Goal: Task Accomplishment & Management: Use online tool/utility

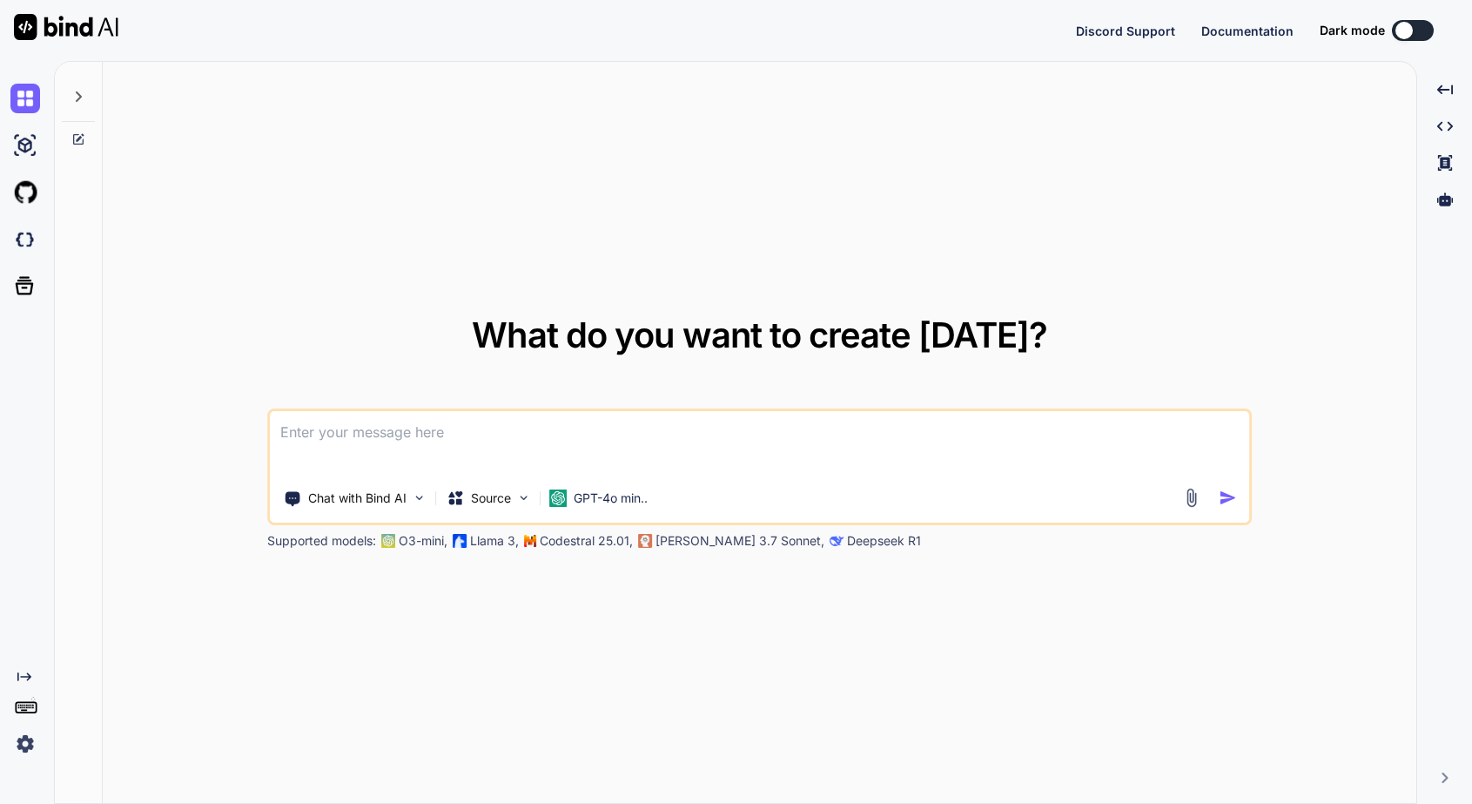
click at [1403, 36] on div at bounding box center [1404, 30] width 17 height 17
click at [84, 92] on icon at bounding box center [78, 97] width 14 height 14
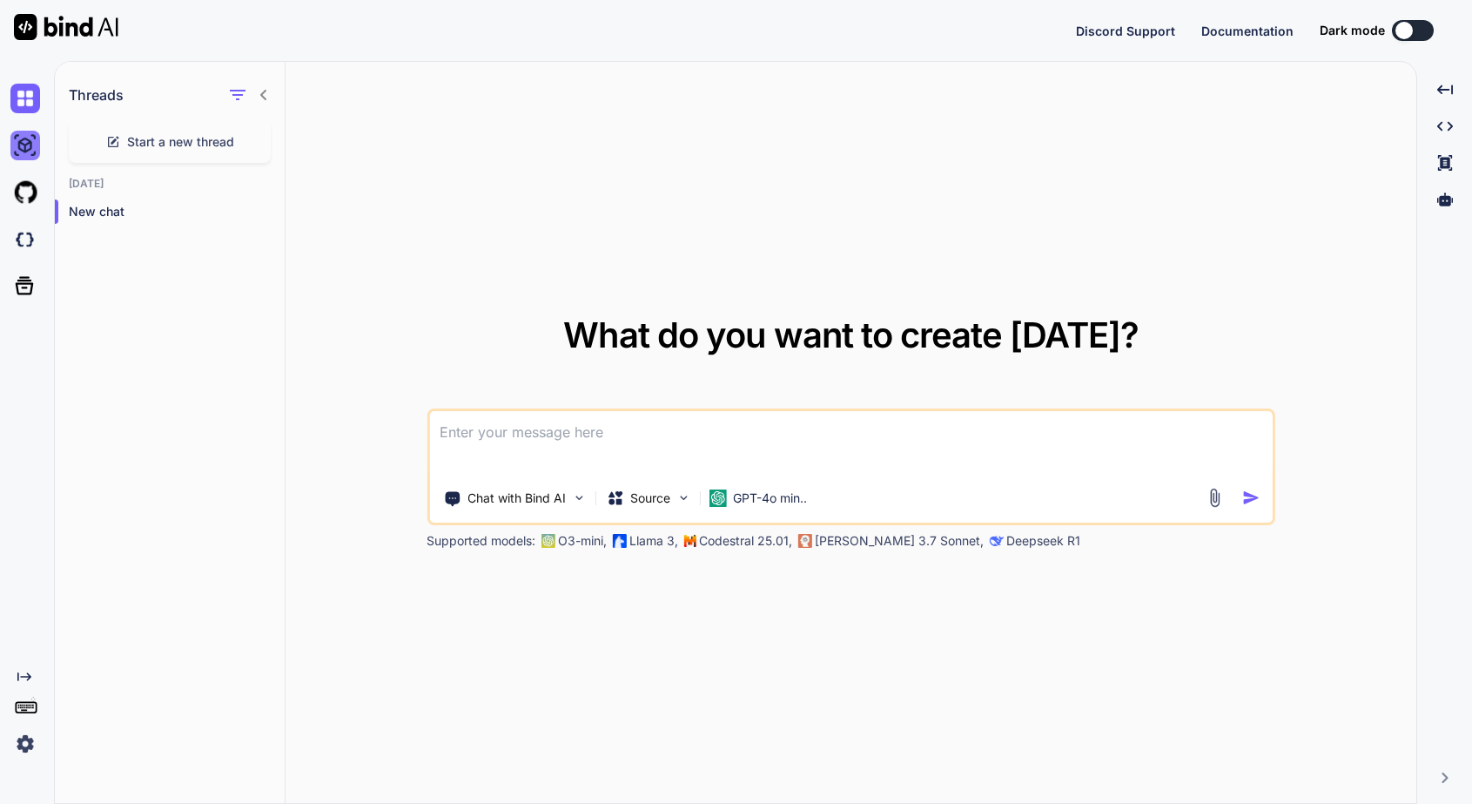
click at [32, 138] on img at bounding box center [25, 146] width 30 height 30
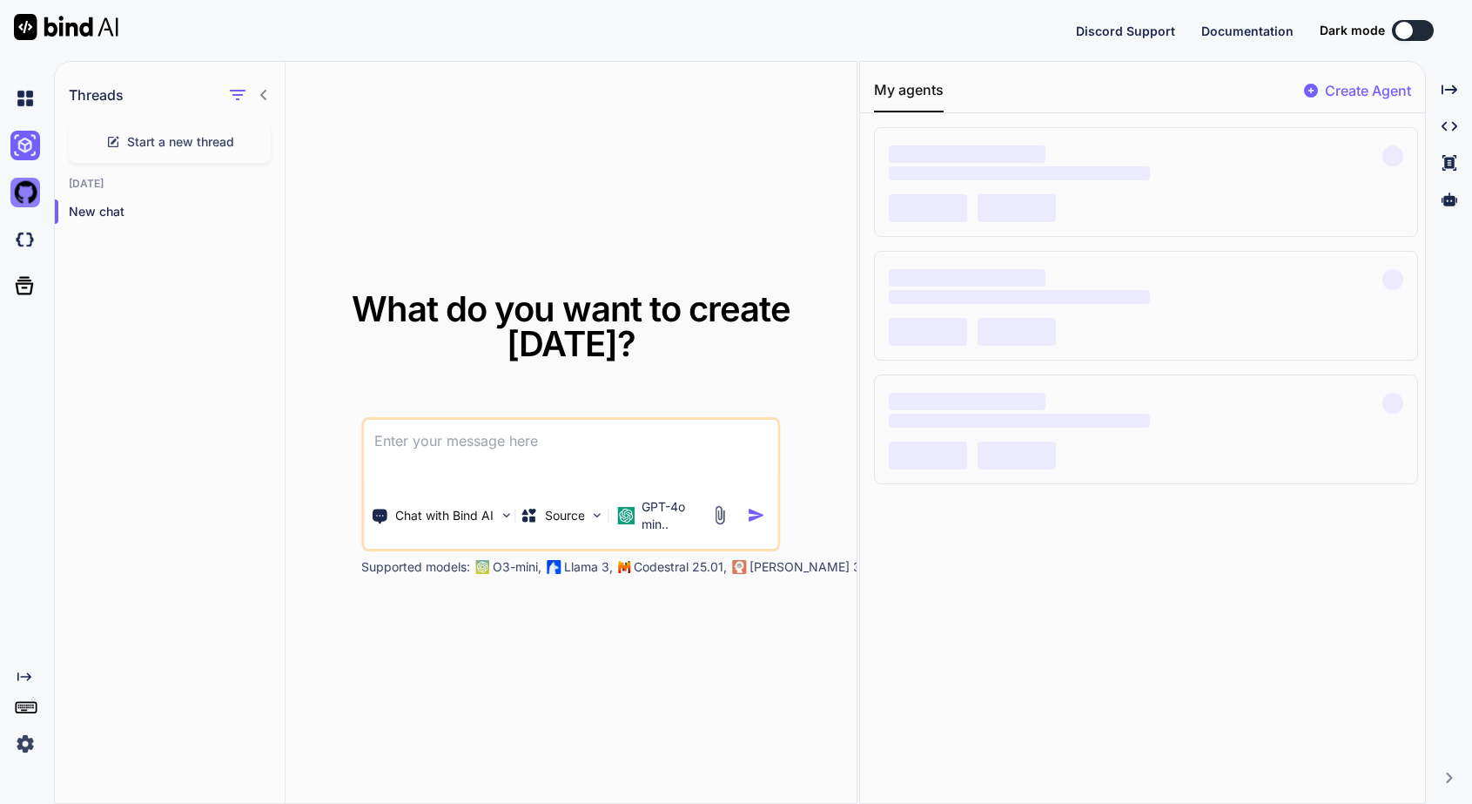
click at [25, 190] on img at bounding box center [25, 193] width 30 height 30
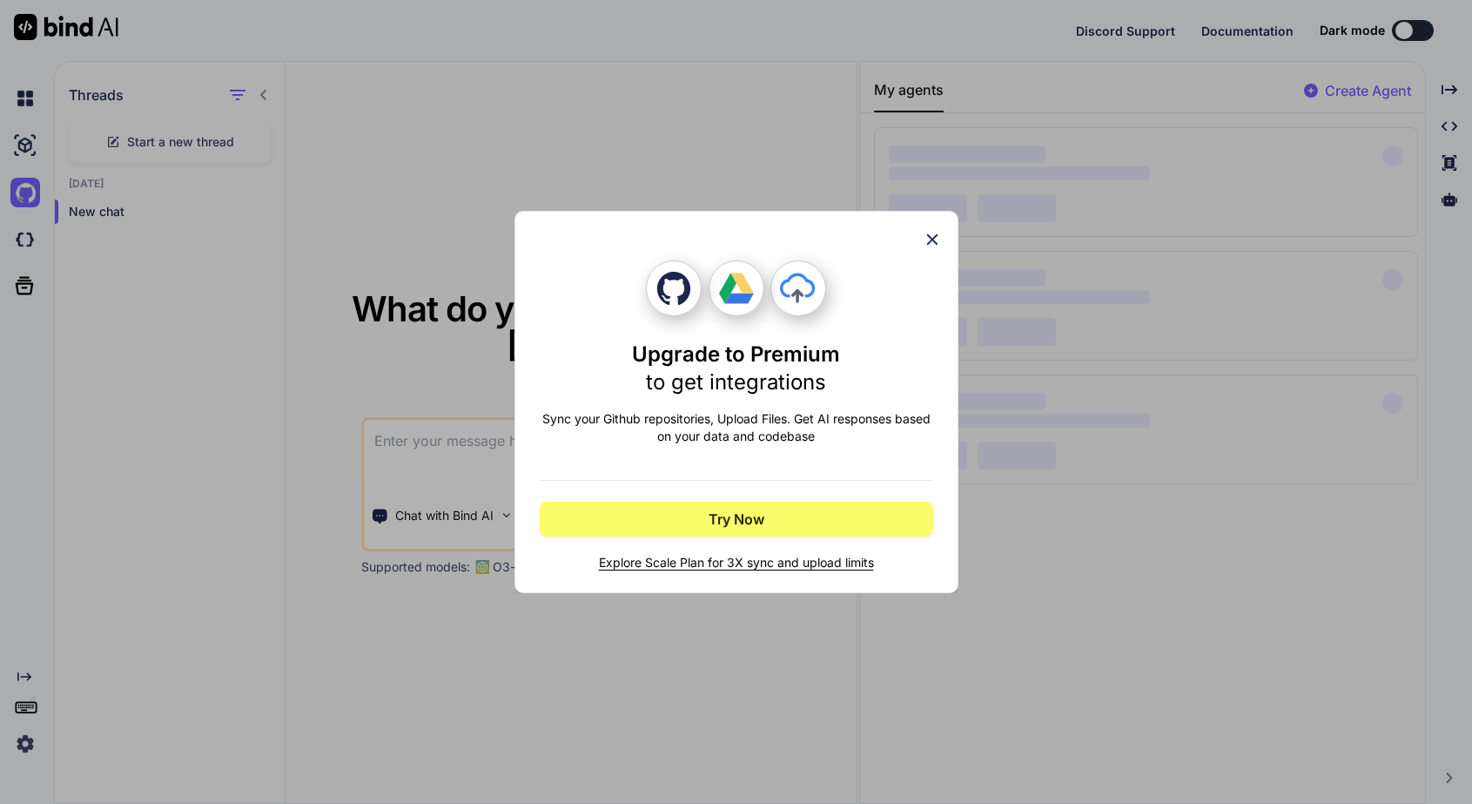
click at [556, 128] on div "Upgrade to Premium to get integrations Sync your Github repositories, Upload Fi…" at bounding box center [736, 402] width 1472 height 804
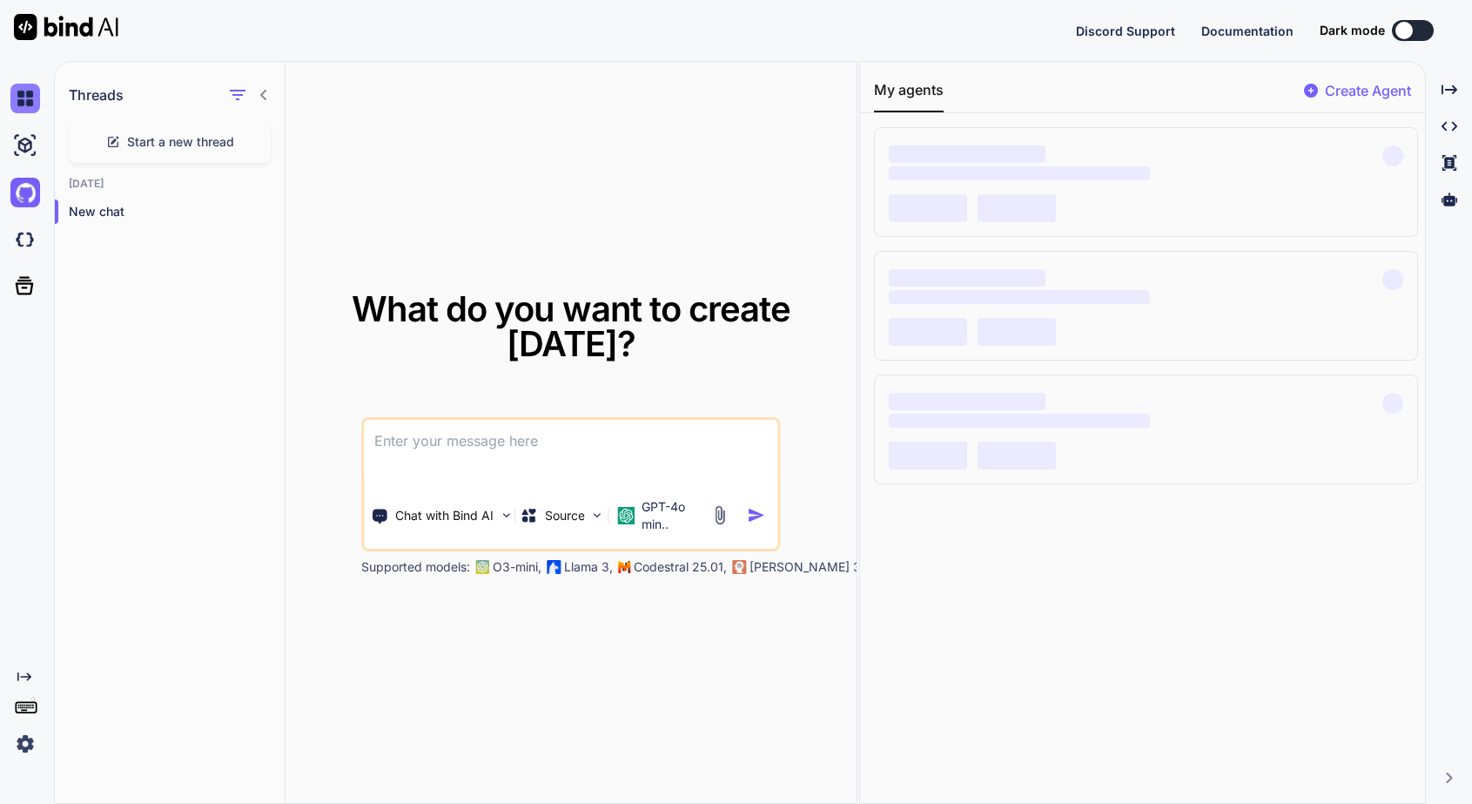
click at [40, 97] on div at bounding box center [28, 99] width 37 height 30
type textarea "x"
click at [29, 98] on img at bounding box center [25, 99] width 30 height 30
click at [30, 246] on img at bounding box center [25, 240] width 30 height 30
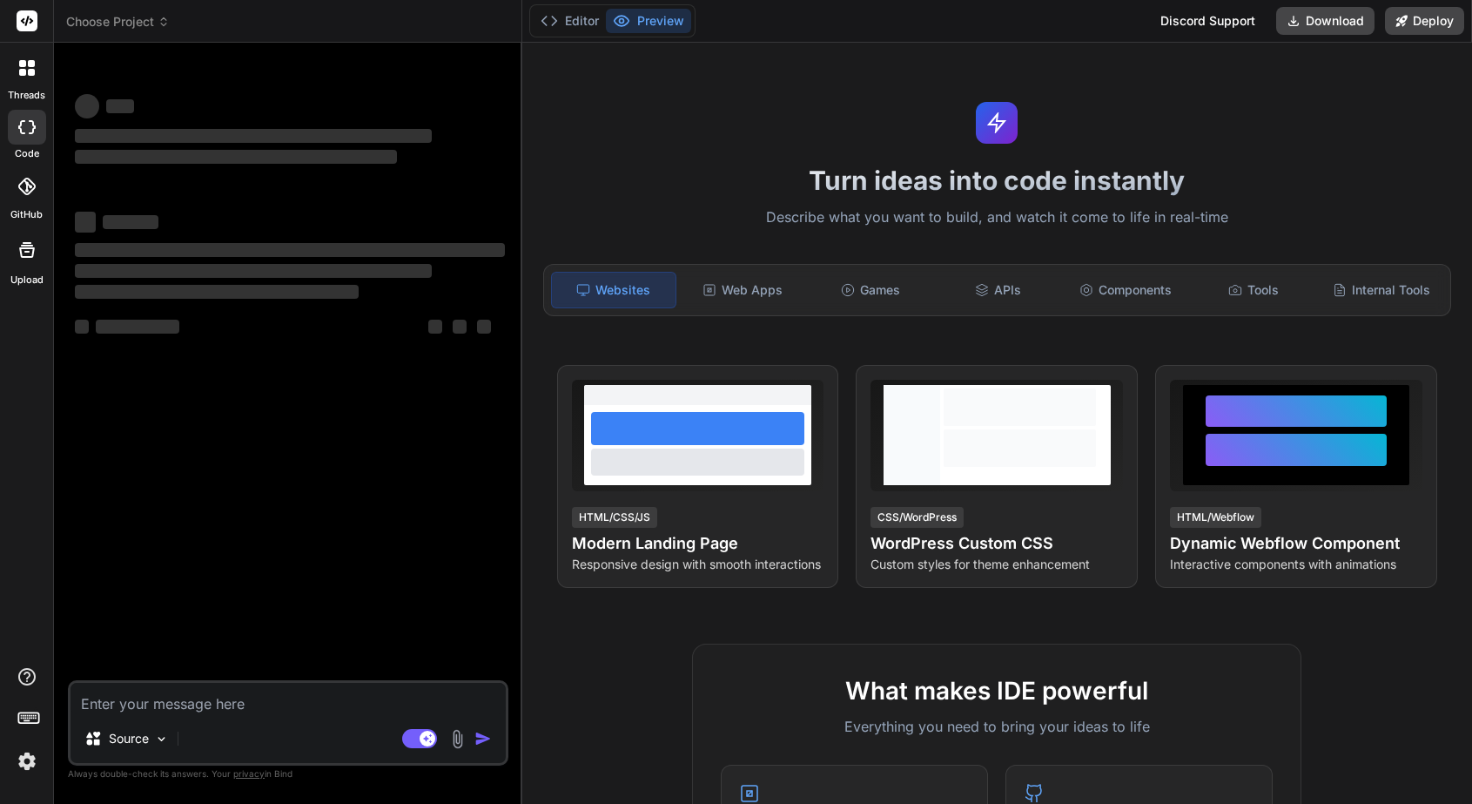
type textarea "x"
click at [163, 31] on header "Choose Project Created with Pixso." at bounding box center [288, 21] width 468 height 43
click at [150, 20] on span "Choose Project" at bounding box center [118, 21] width 104 height 17
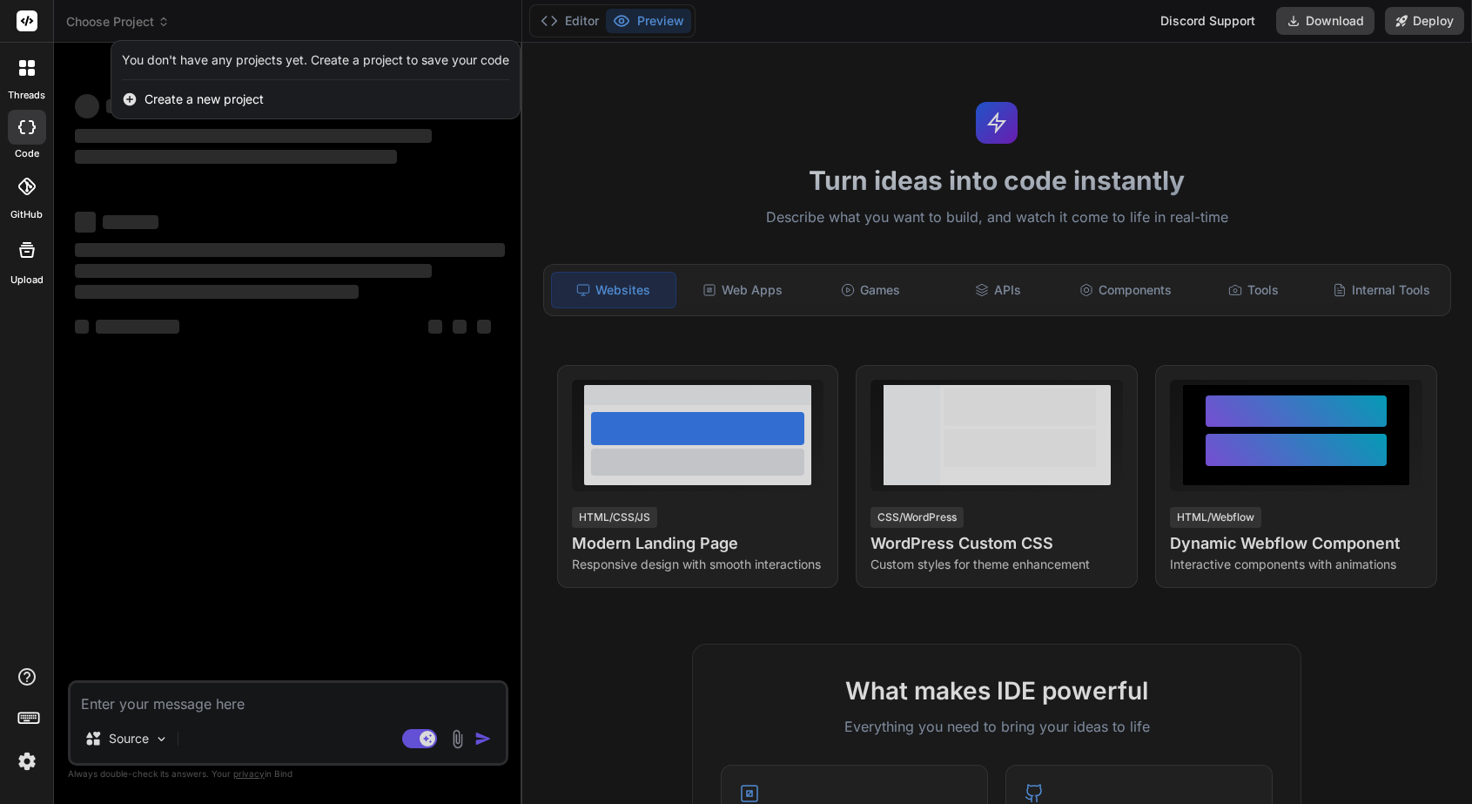
click at [150, 20] on div at bounding box center [736, 402] width 1472 height 804
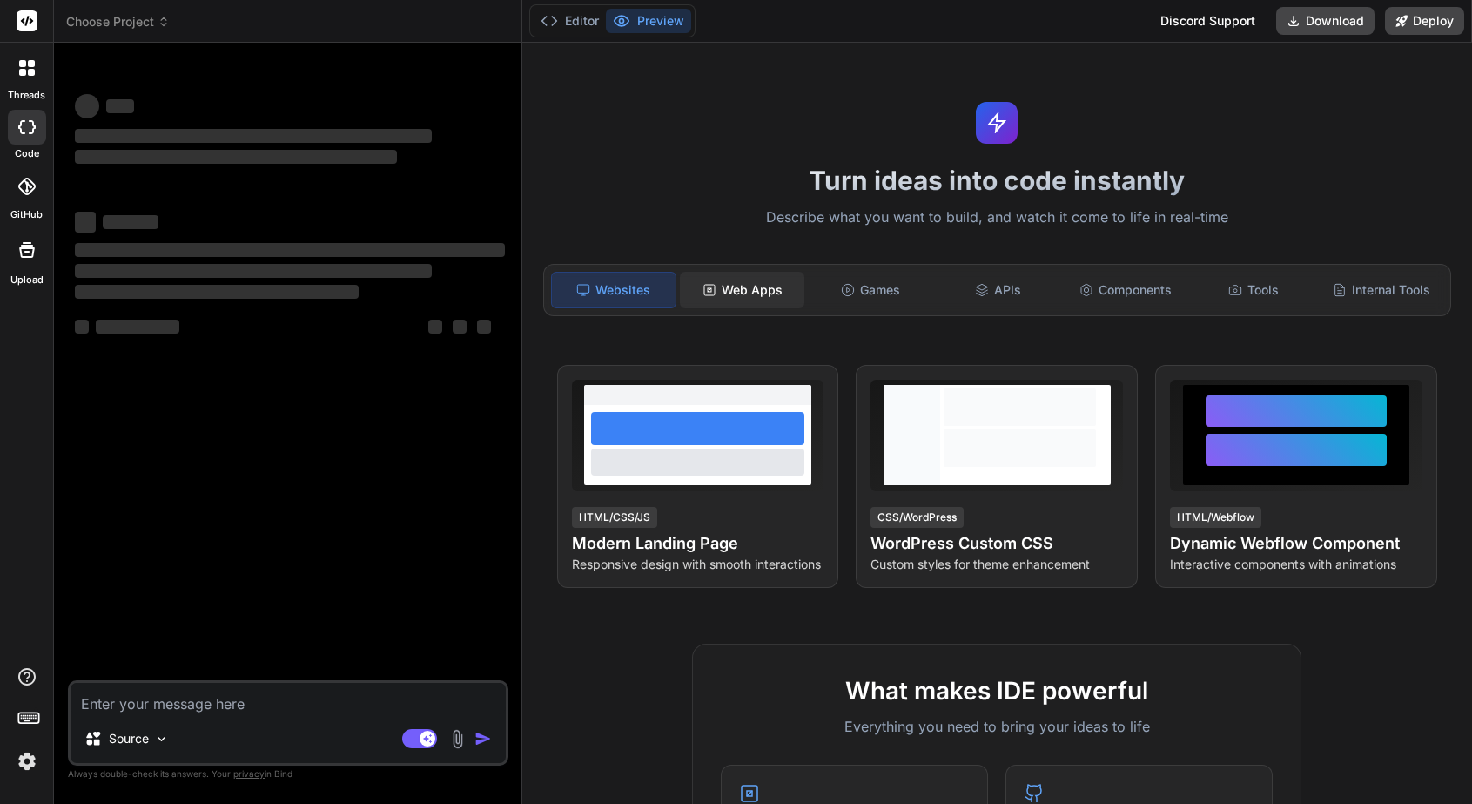
click at [725, 284] on div "Web Apps" at bounding box center [742, 290] width 125 height 37
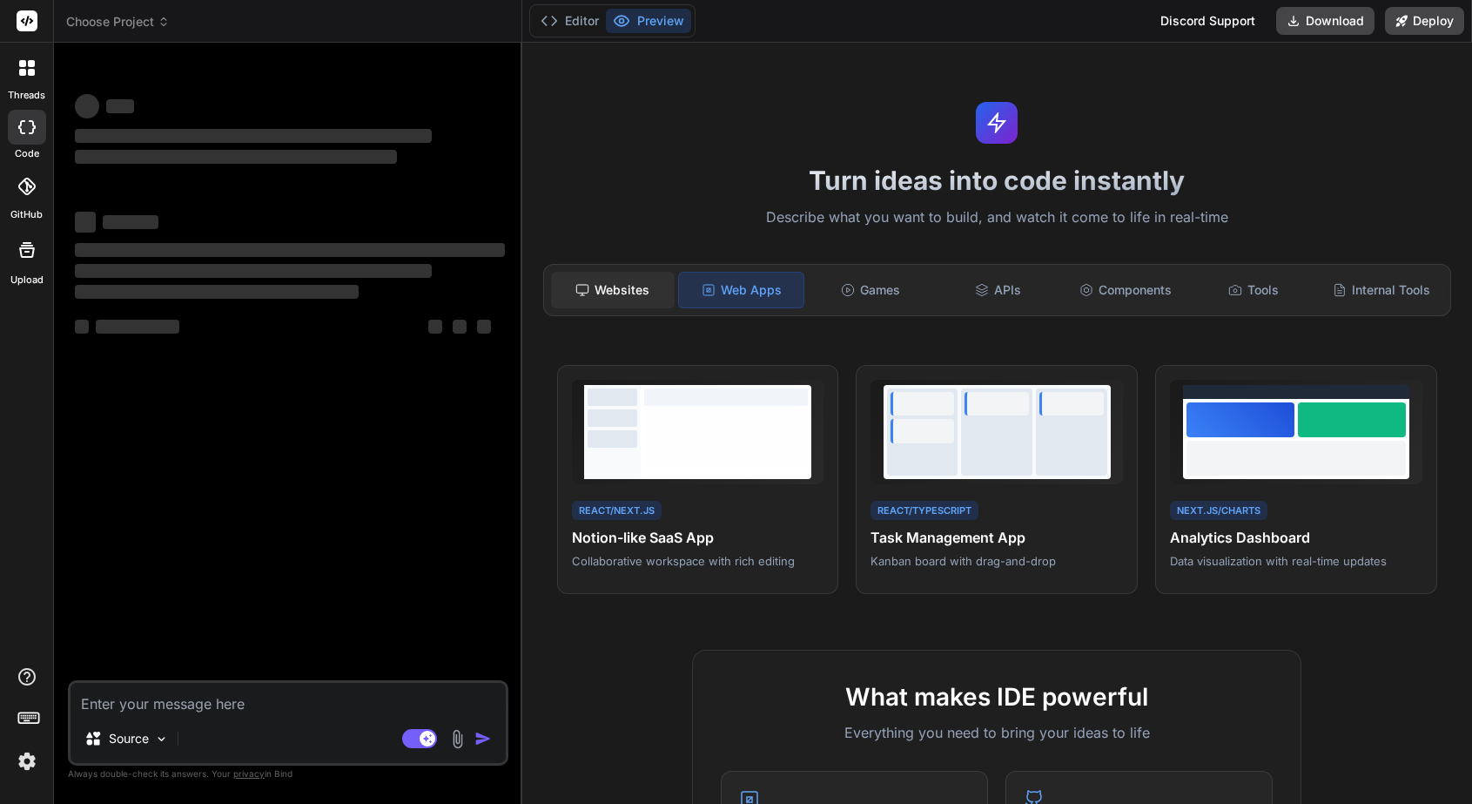
click at [635, 282] on div "Websites" at bounding box center [613, 290] width 125 height 37
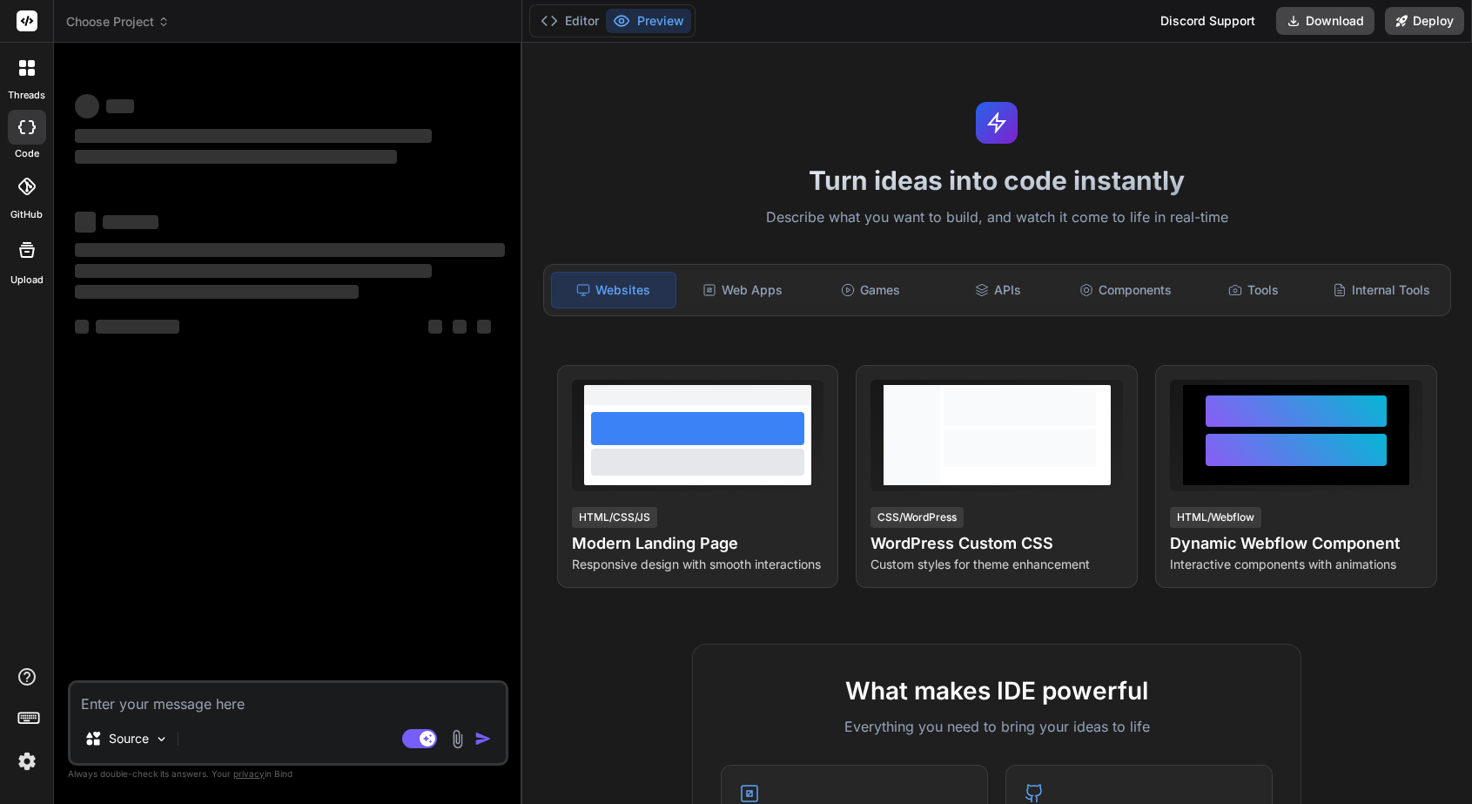
click at [35, 179] on icon at bounding box center [26, 186] width 17 height 17
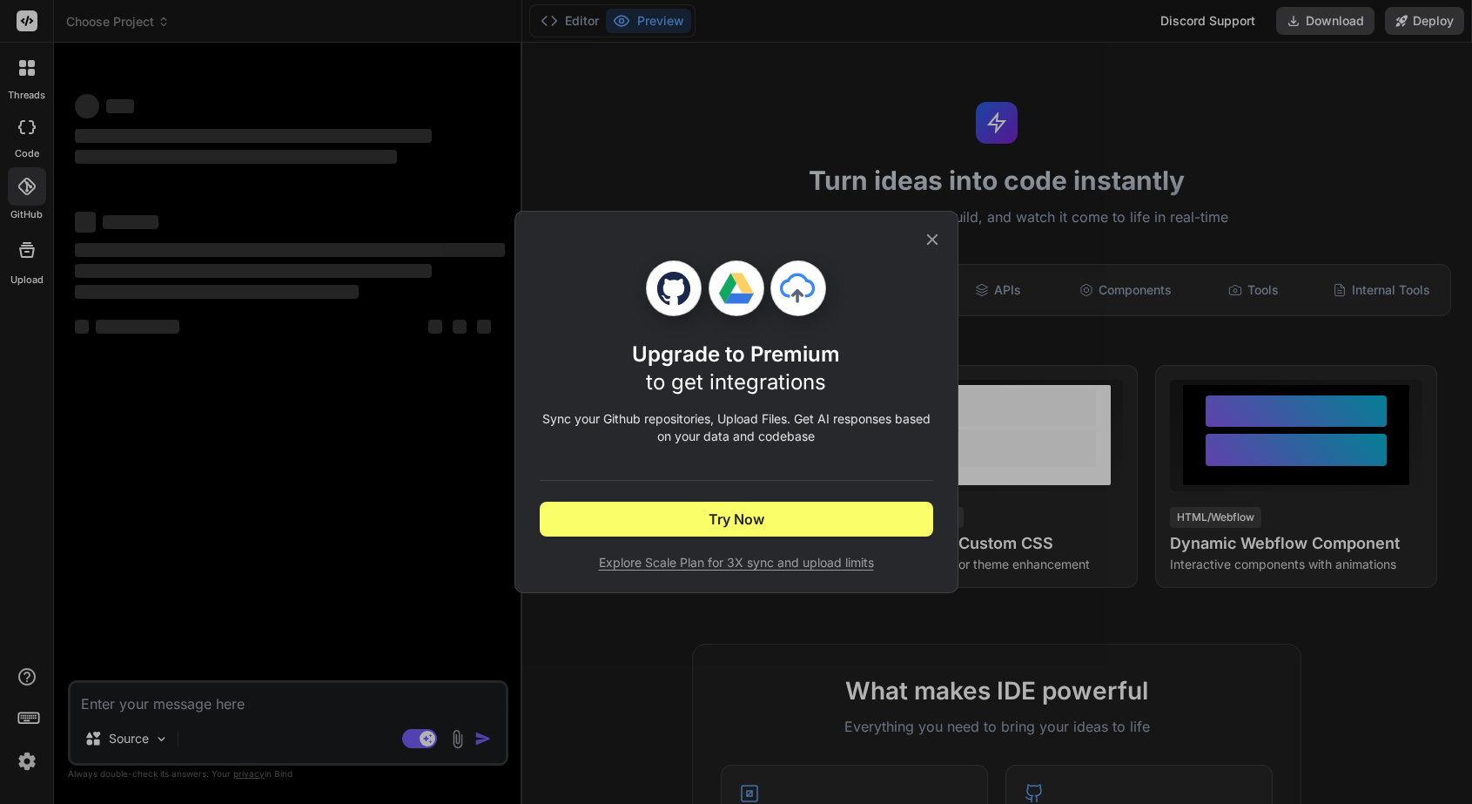
click at [924, 236] on icon at bounding box center [932, 239] width 19 height 19
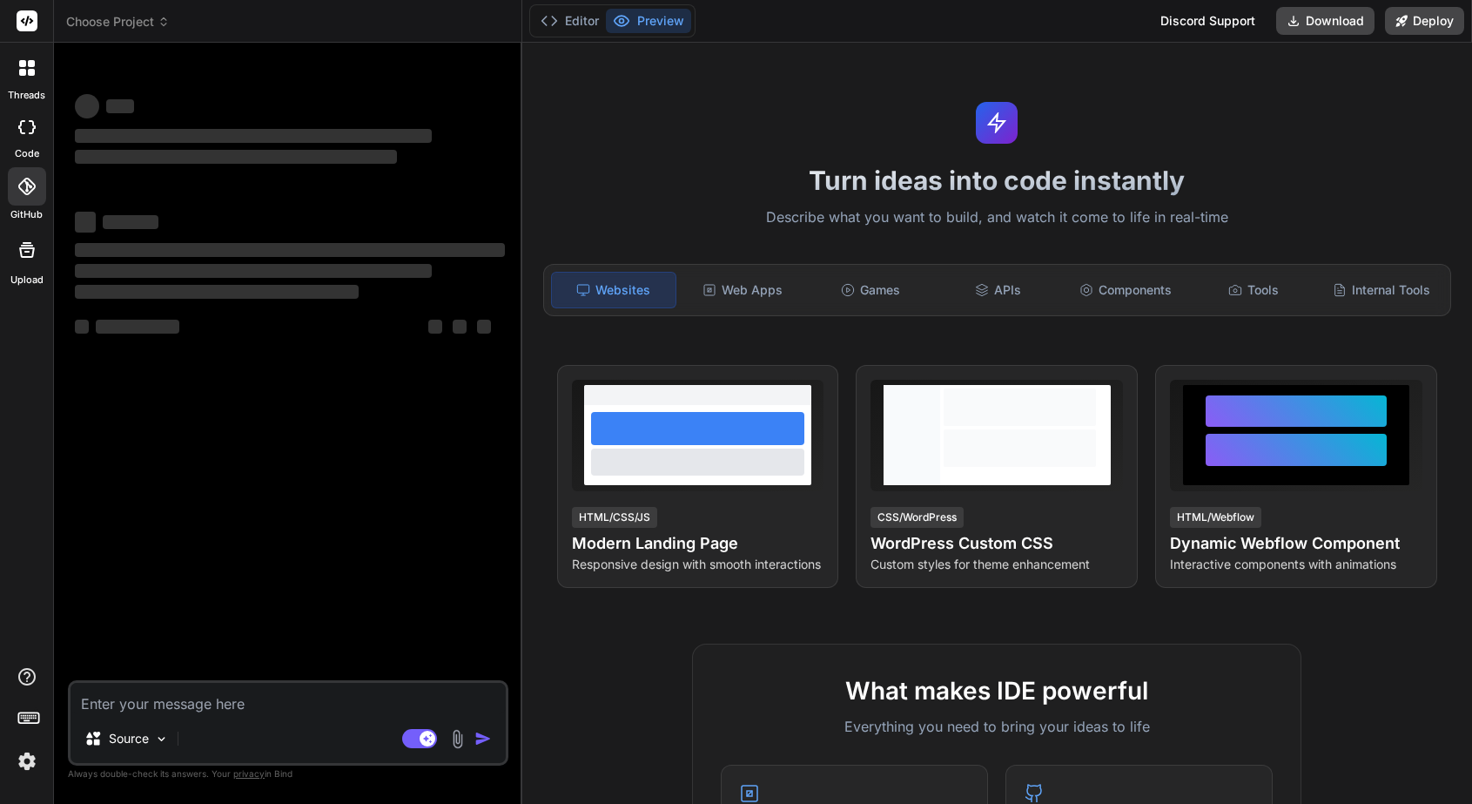
click at [131, 30] on span "Choose Project" at bounding box center [118, 21] width 104 height 17
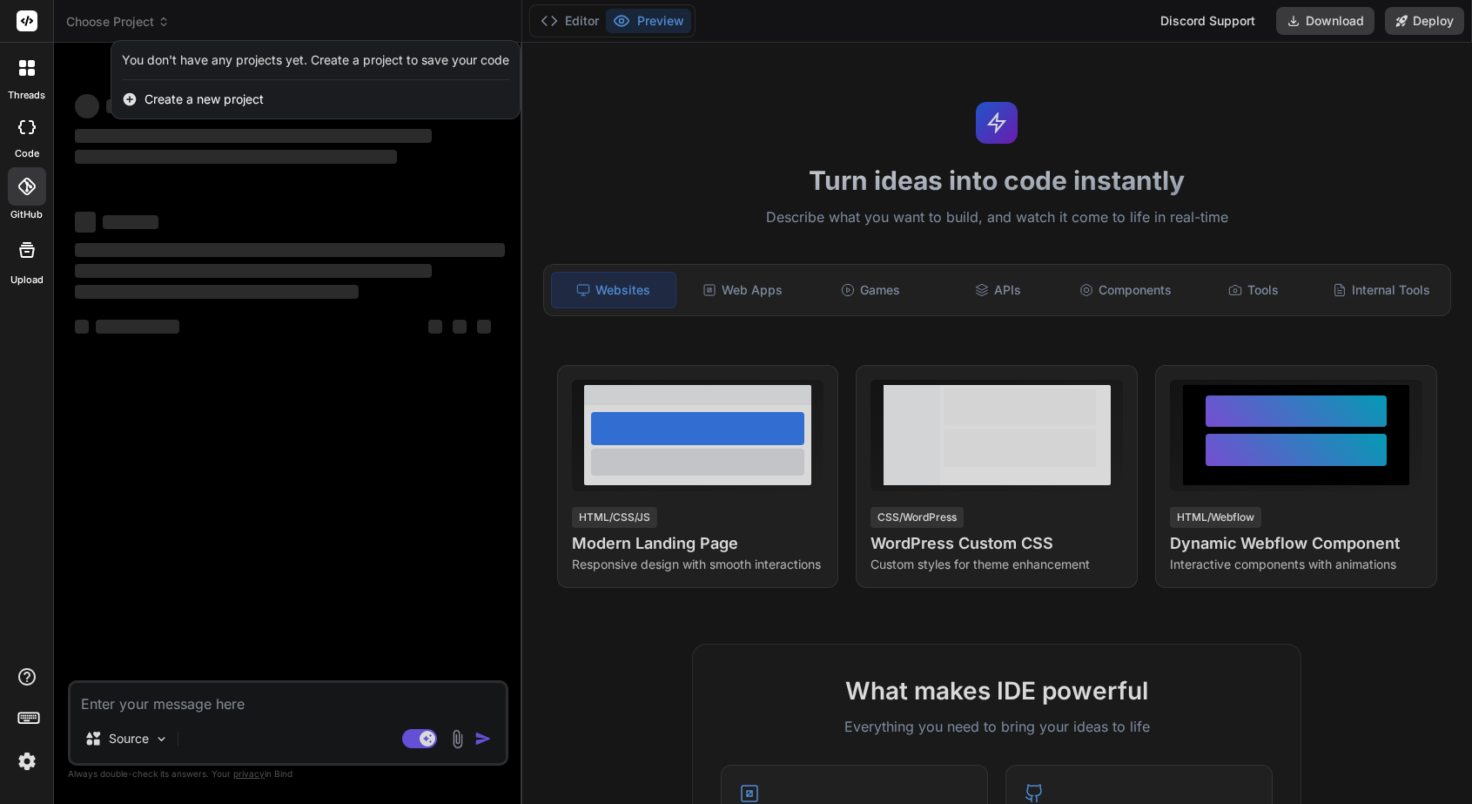
click at [136, 30] on div at bounding box center [736, 402] width 1472 height 804
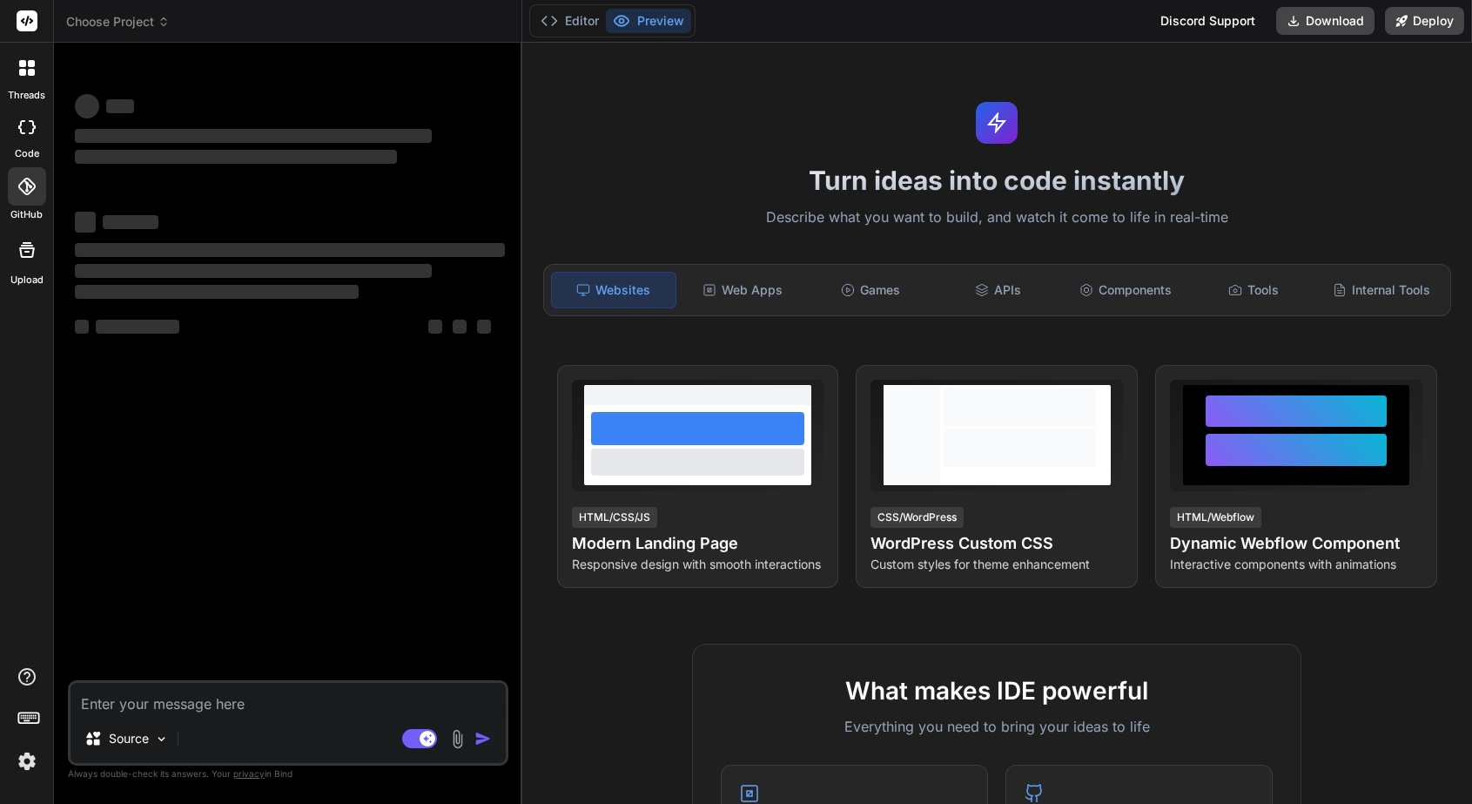
click at [161, 121] on div "‌ ‌ ‌ ‌" at bounding box center [290, 129] width 430 height 76
click at [20, 765] on img at bounding box center [27, 761] width 30 height 30
click at [37, 764] on img at bounding box center [27, 761] width 30 height 30
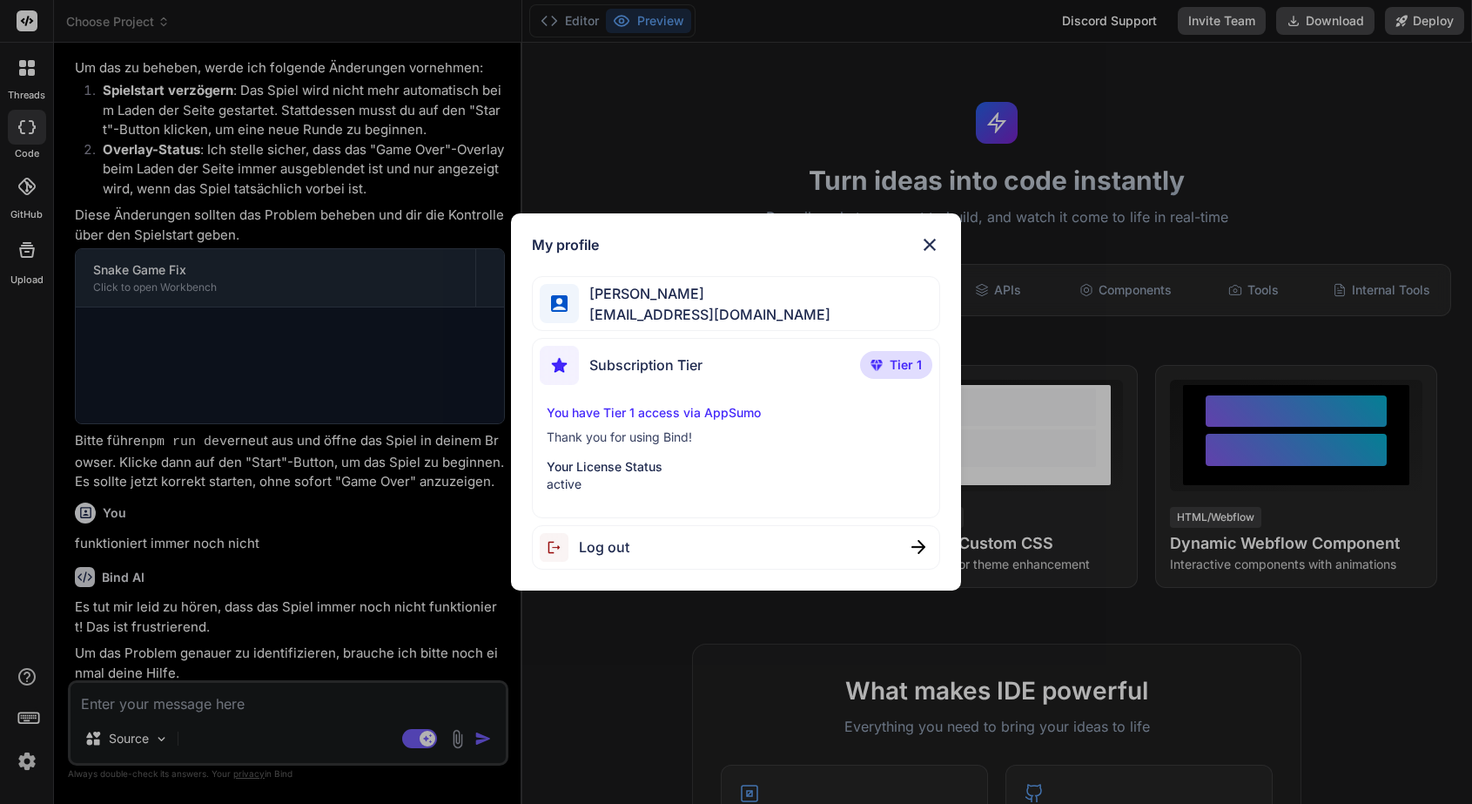
scroll to position [1914, 0]
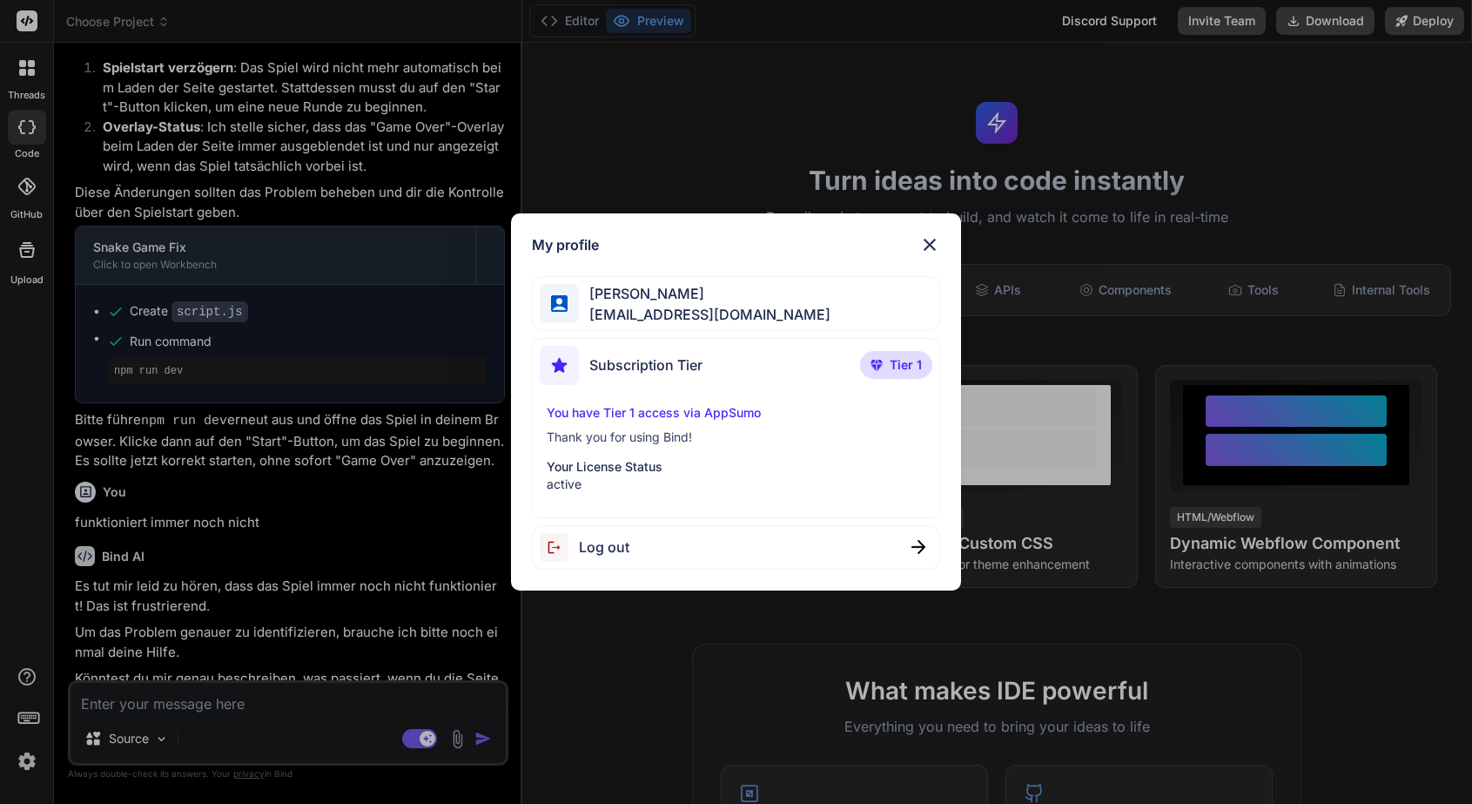
click at [925, 240] on img at bounding box center [929, 244] width 21 height 21
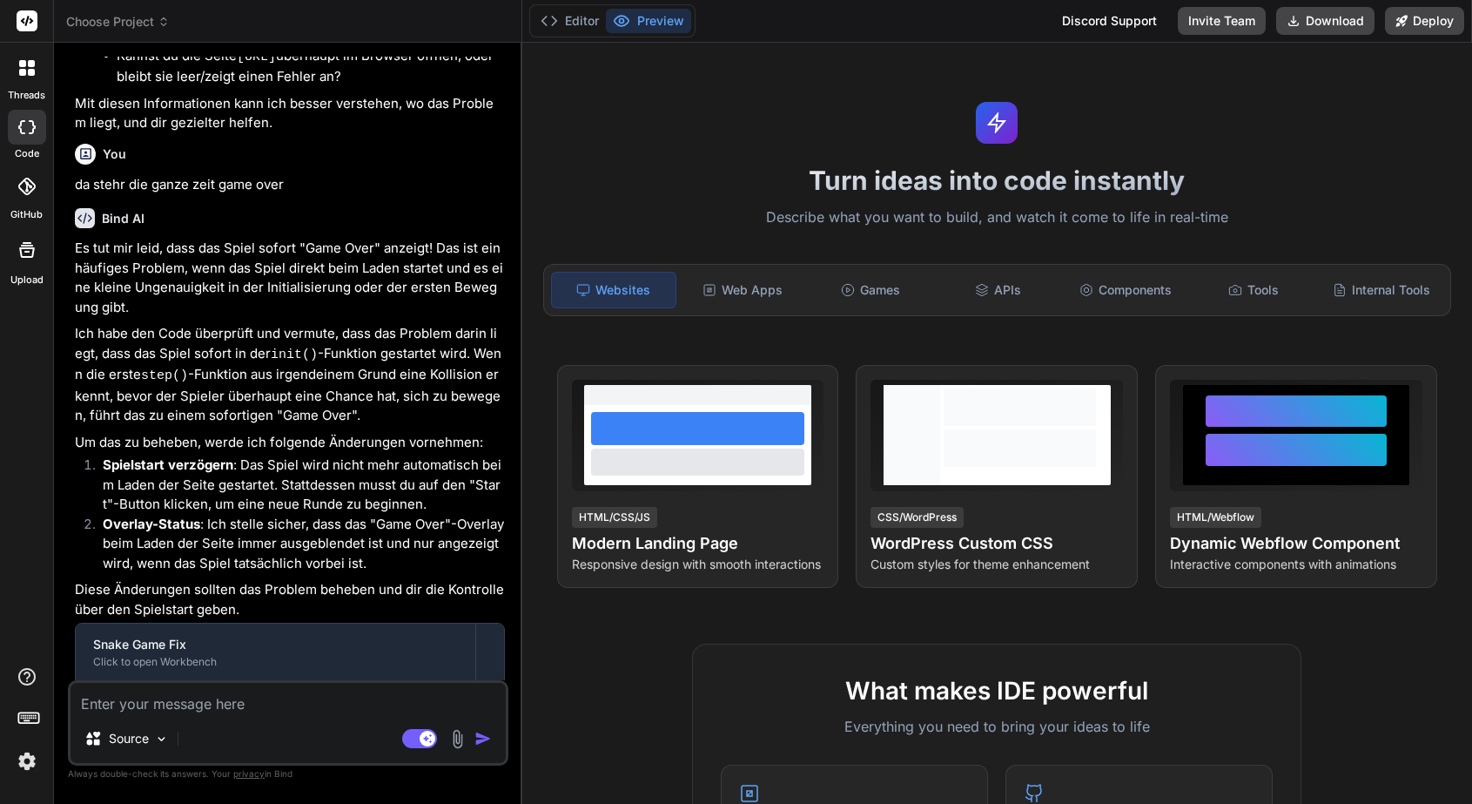
scroll to position [1122, 0]
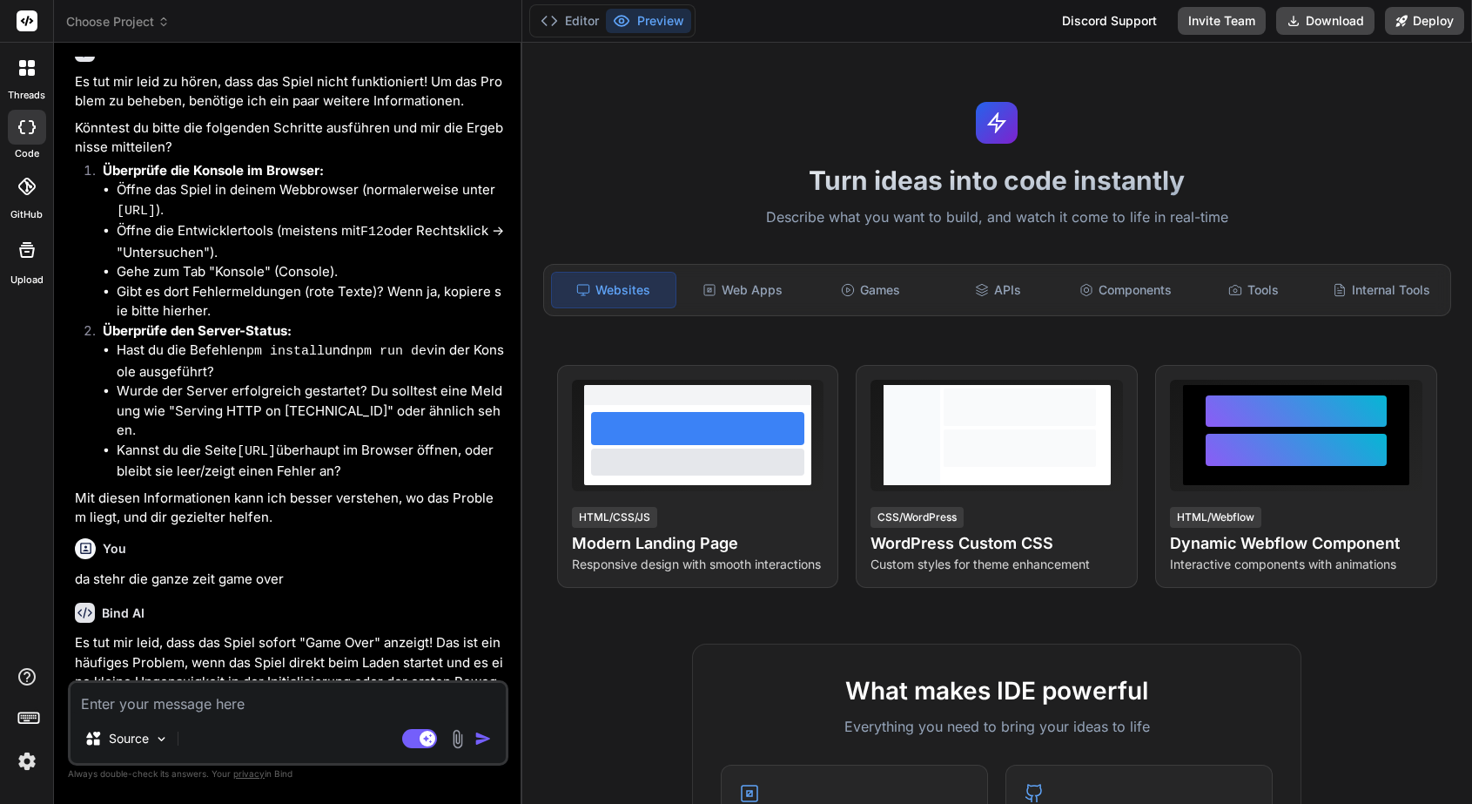
click at [161, 22] on icon at bounding box center [164, 22] width 12 height 12
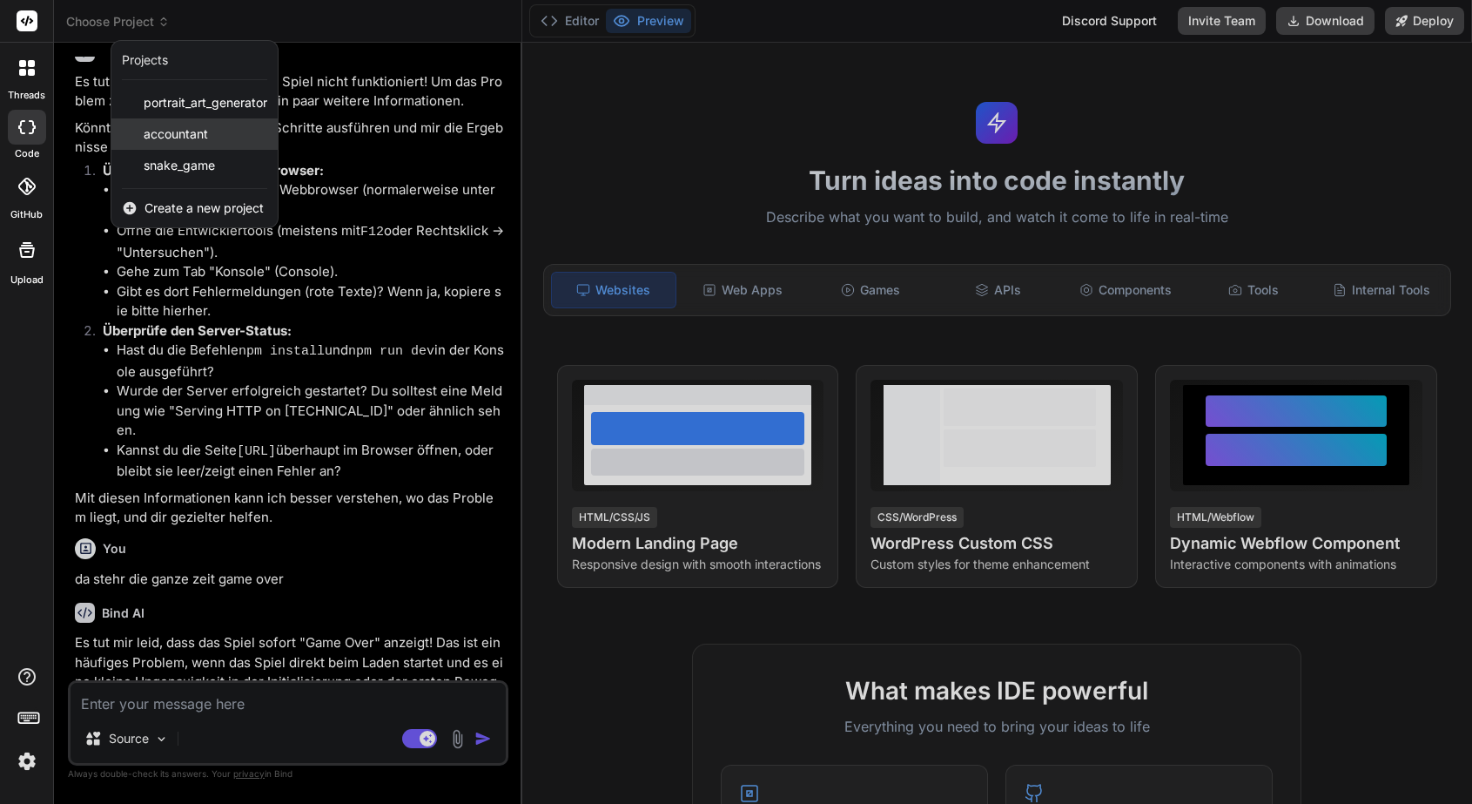
click at [202, 138] on span "accountant" at bounding box center [176, 133] width 64 height 17
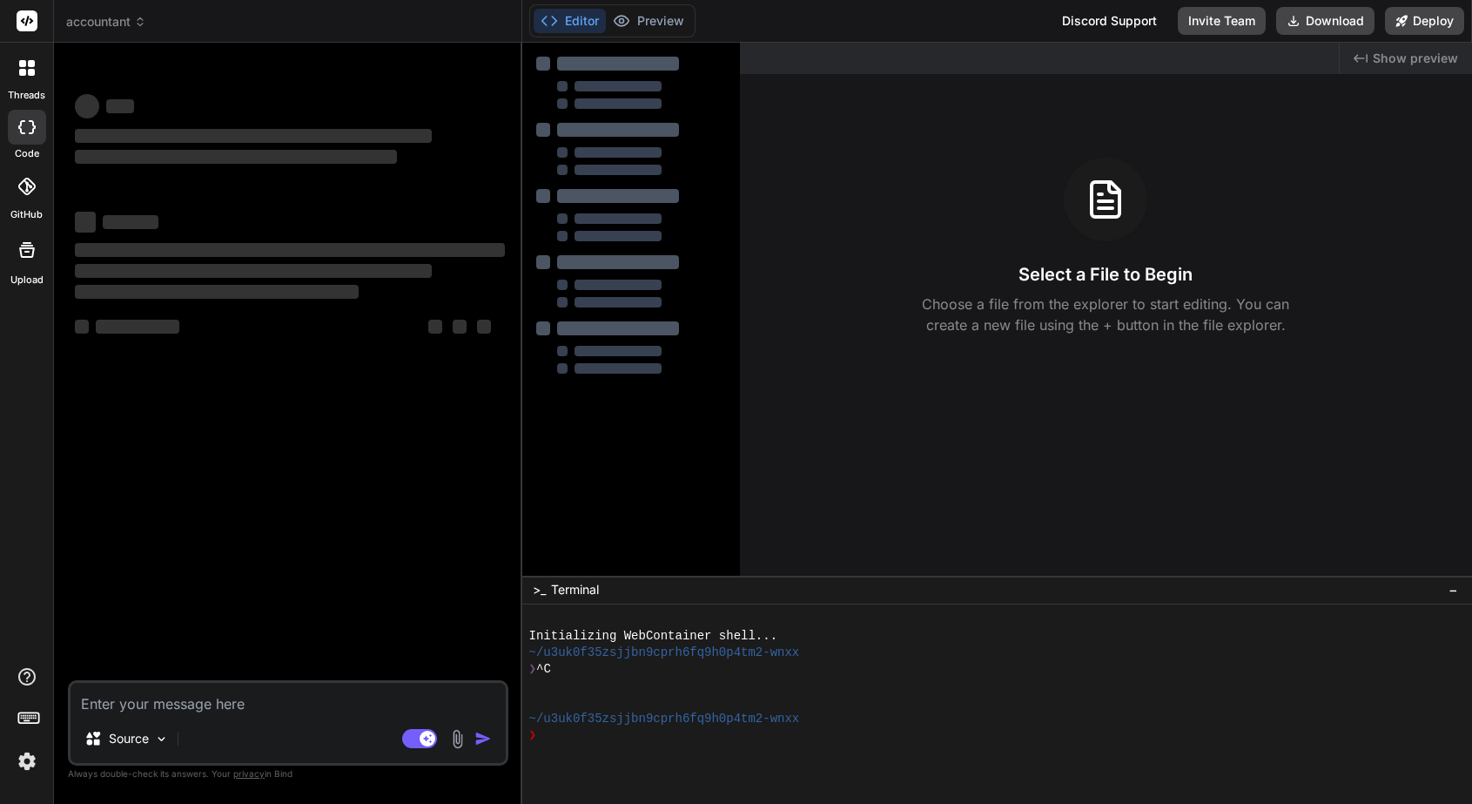
scroll to position [0, 0]
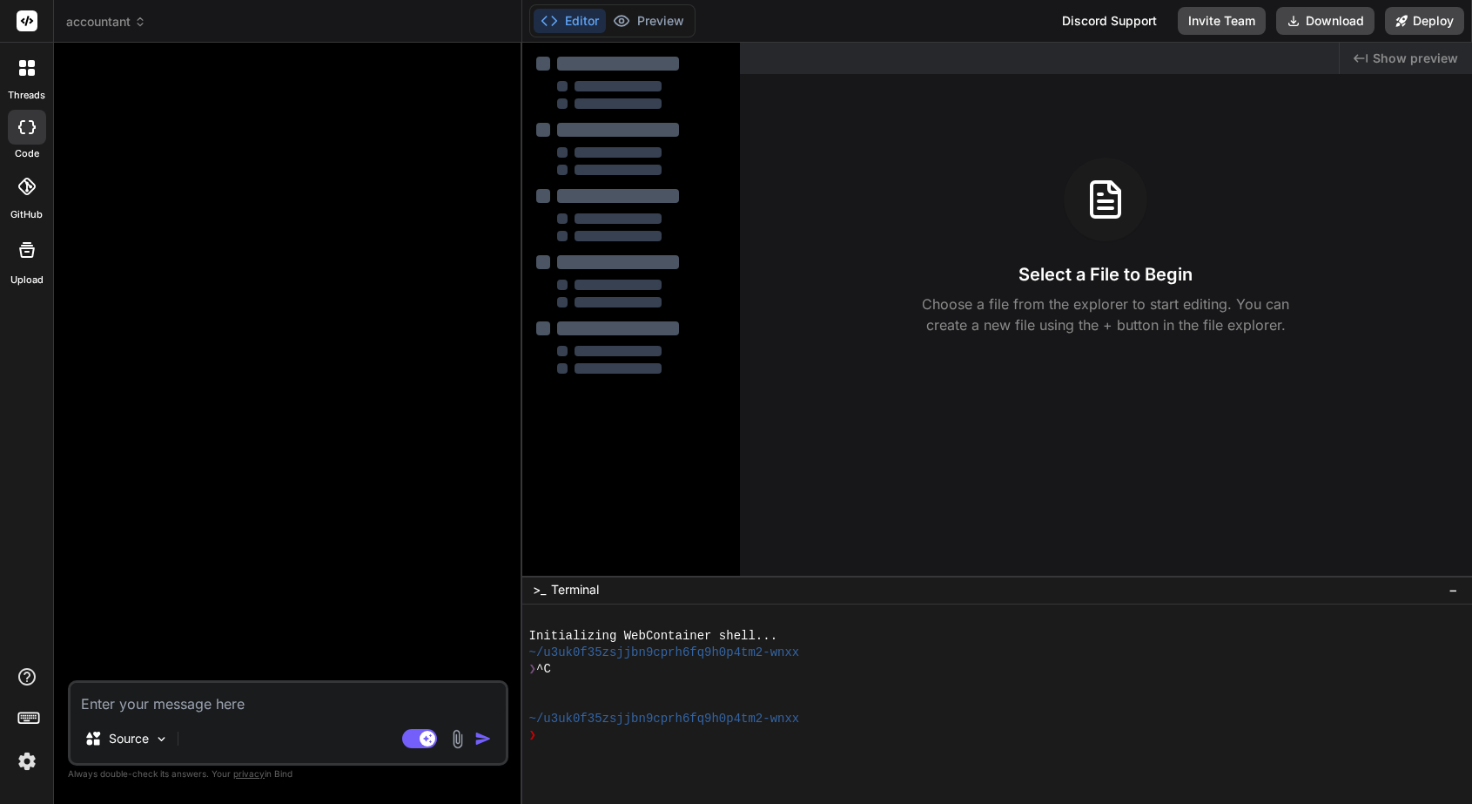
click at [113, 28] on span "accountant" at bounding box center [106, 21] width 80 height 17
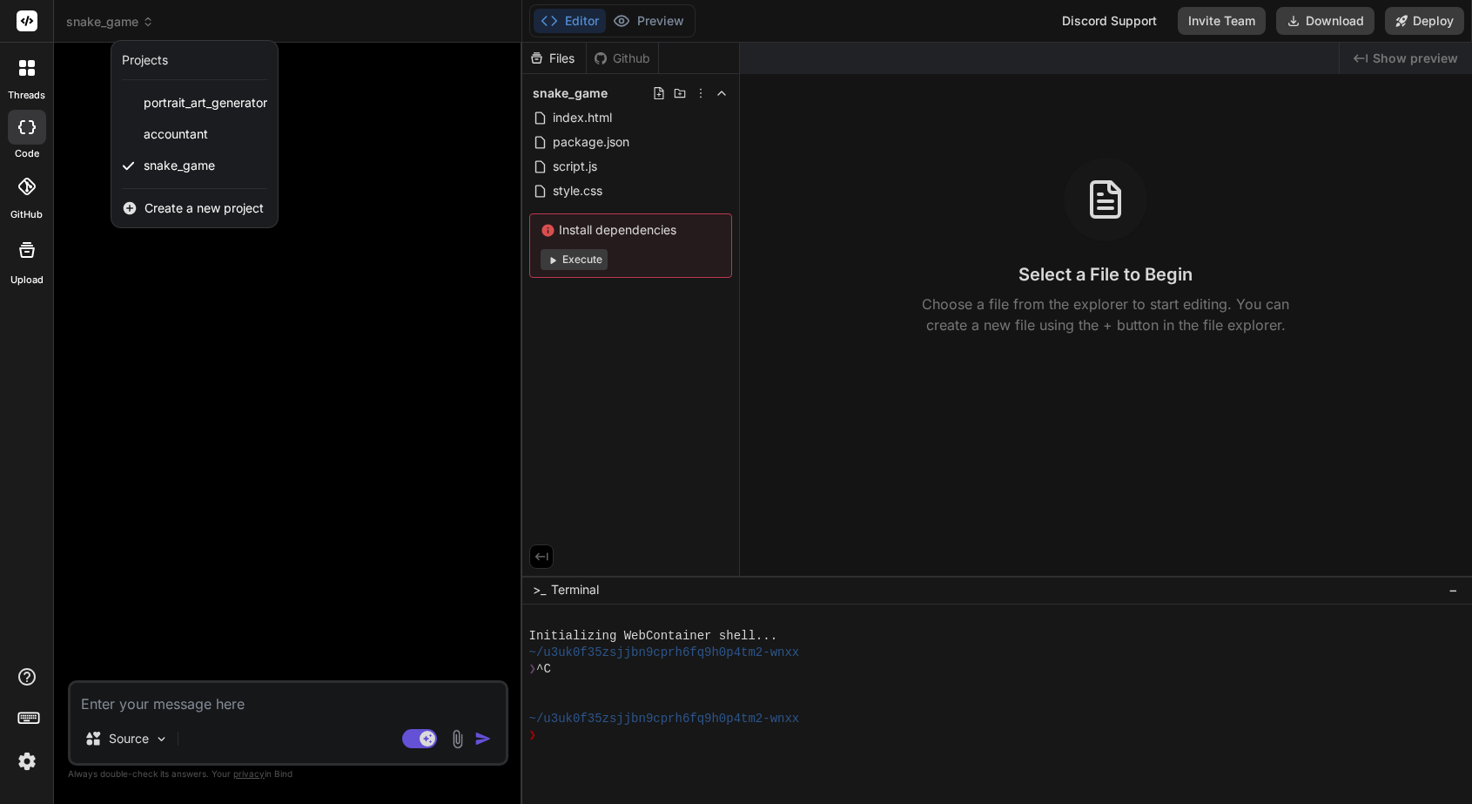
type textarea "x"
click at [188, 224] on div "Create a new project" at bounding box center [194, 208] width 166 height 38
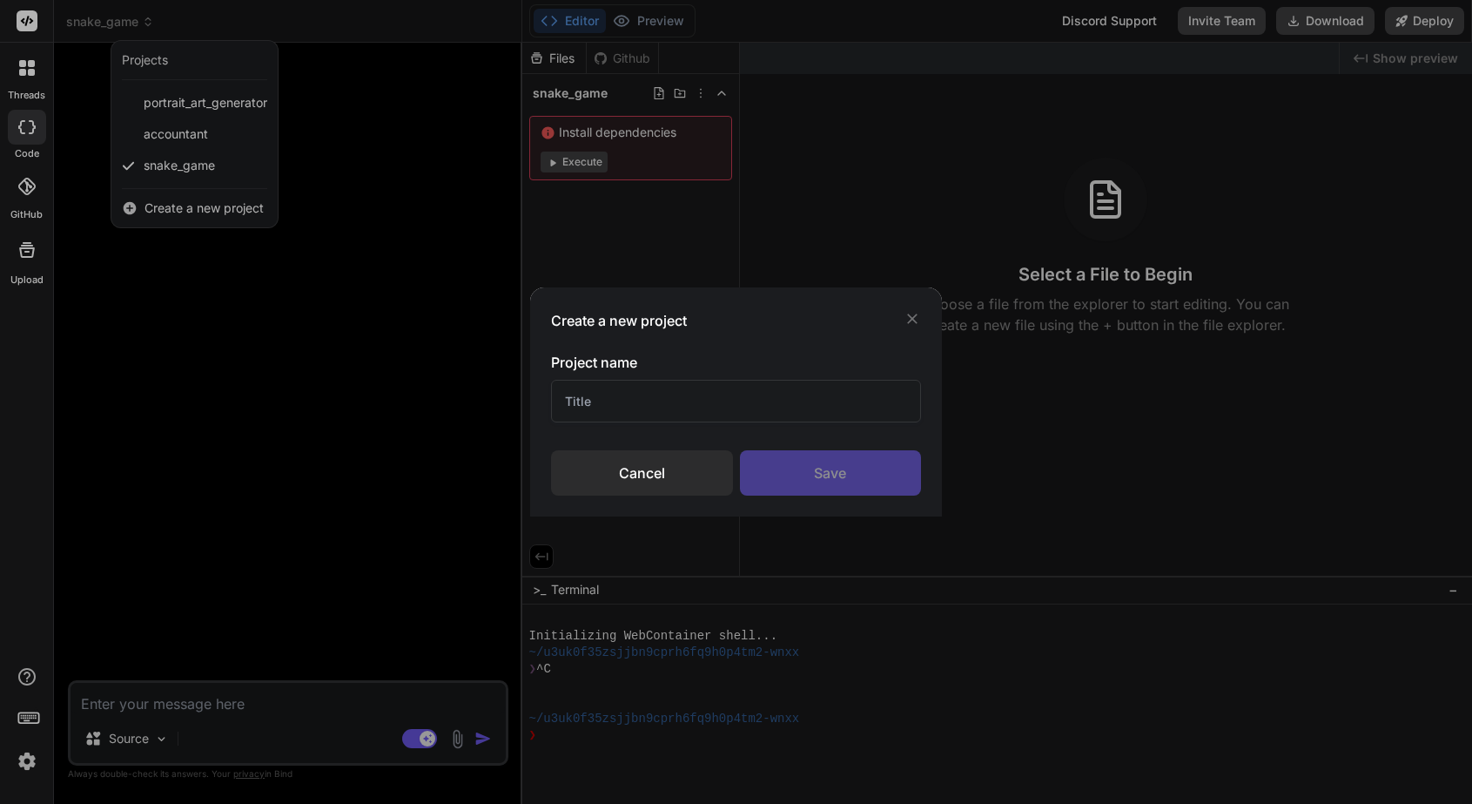
click at [905, 316] on icon at bounding box center [912, 318] width 17 height 17
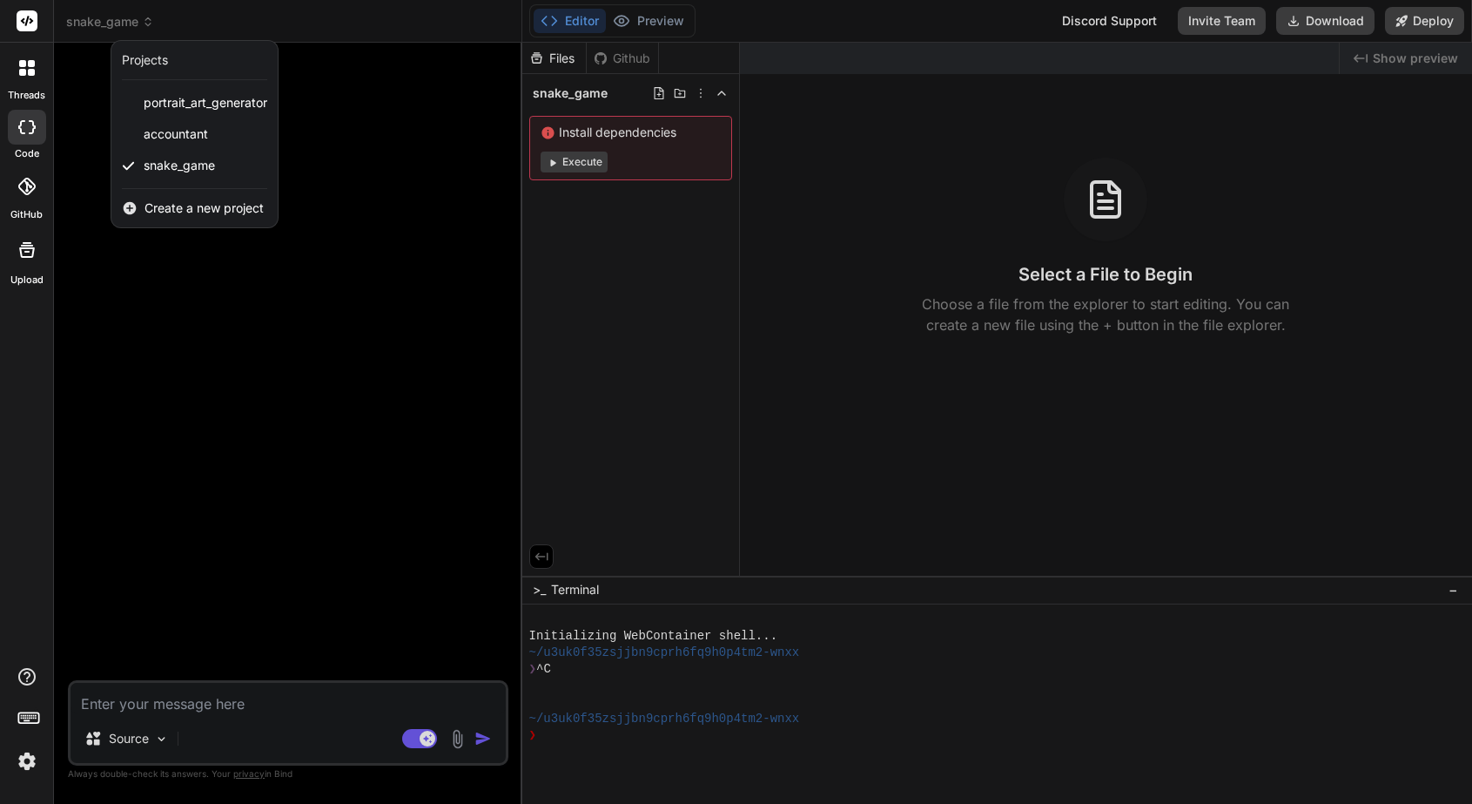
click at [201, 205] on span "Create a new project" at bounding box center [204, 207] width 119 height 17
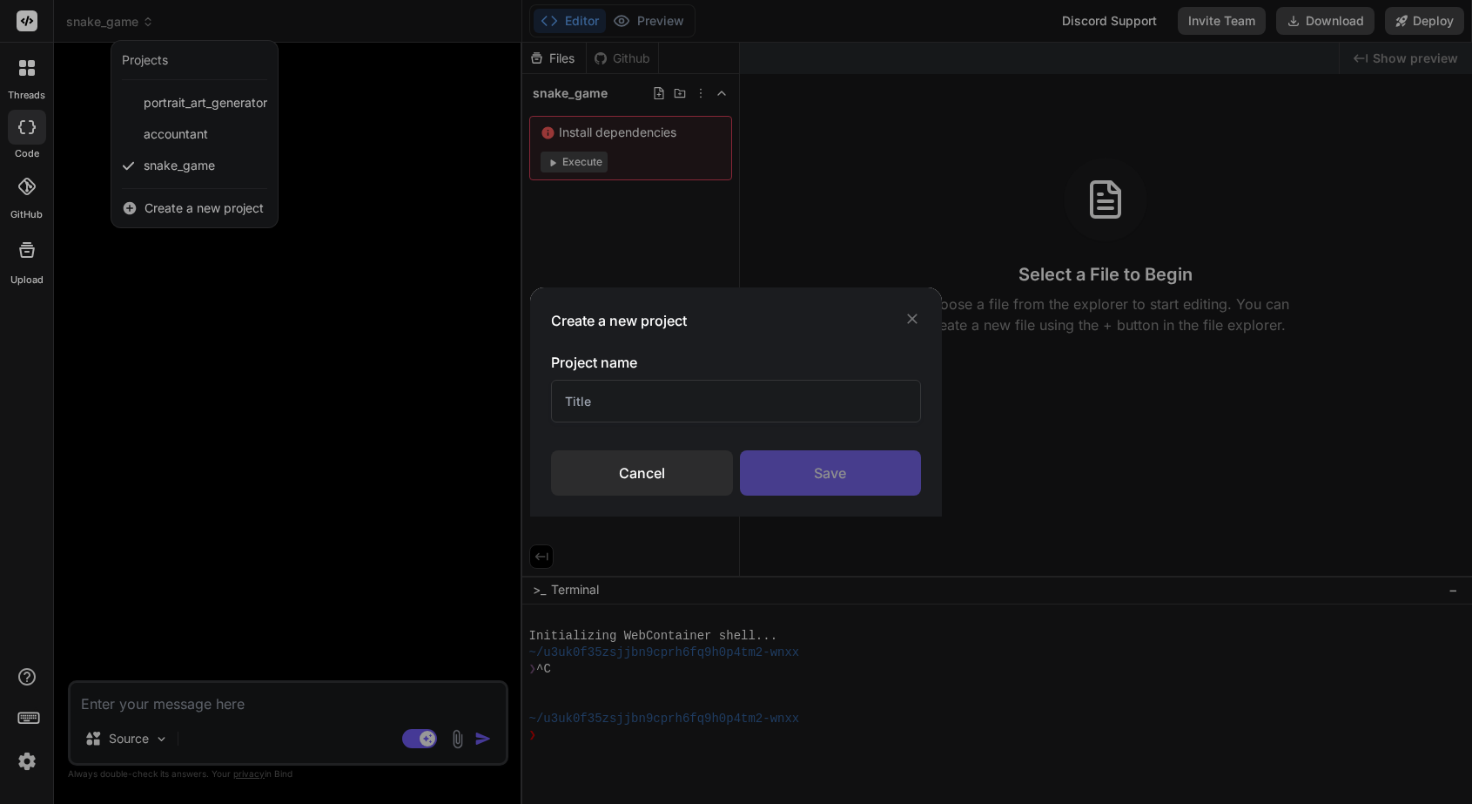
click at [709, 404] on input "text" at bounding box center [736, 401] width 370 height 43
type input "Indeed Scrapper"
click at [813, 468] on div "Save" at bounding box center [831, 472] width 182 height 45
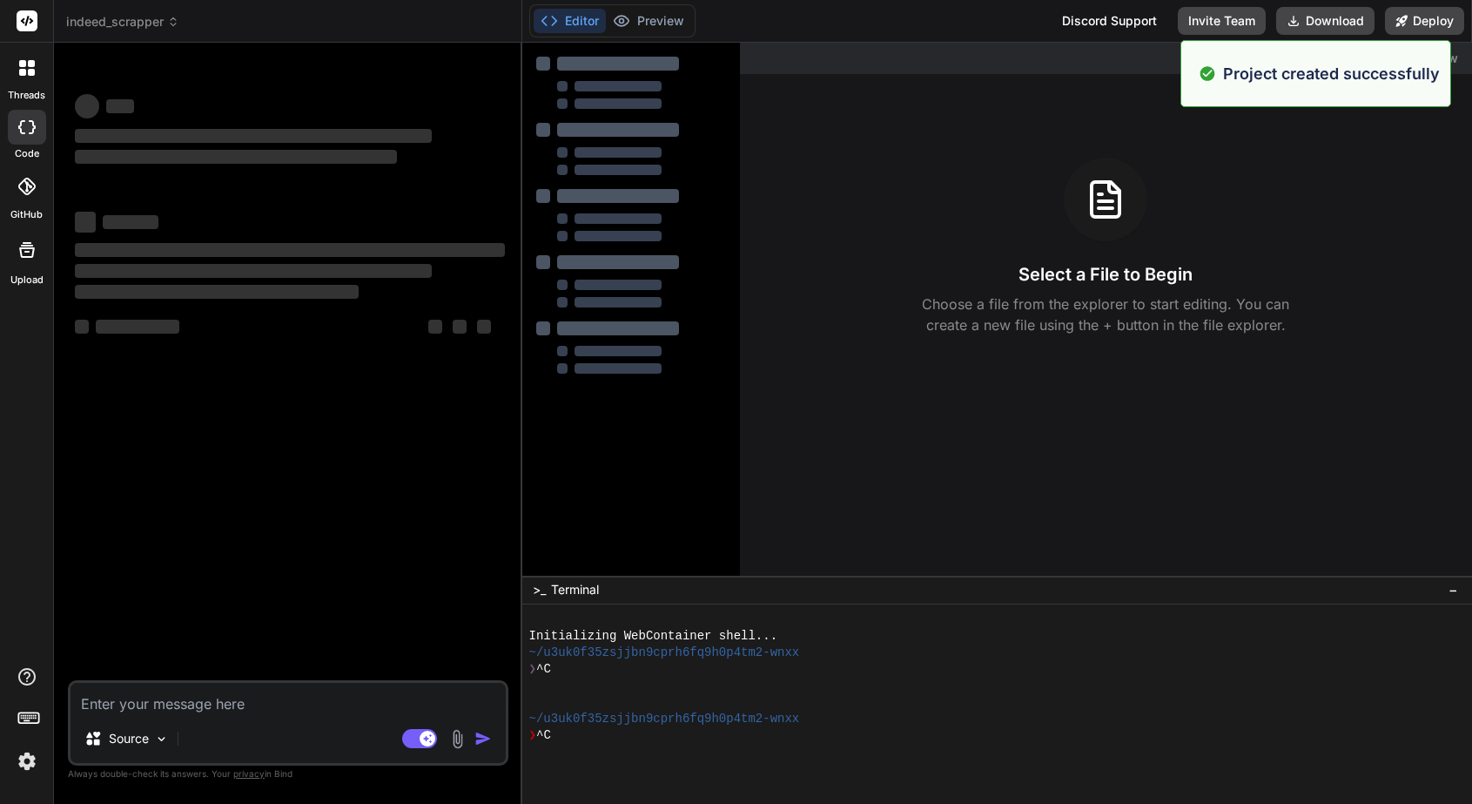
scroll to position [17, 0]
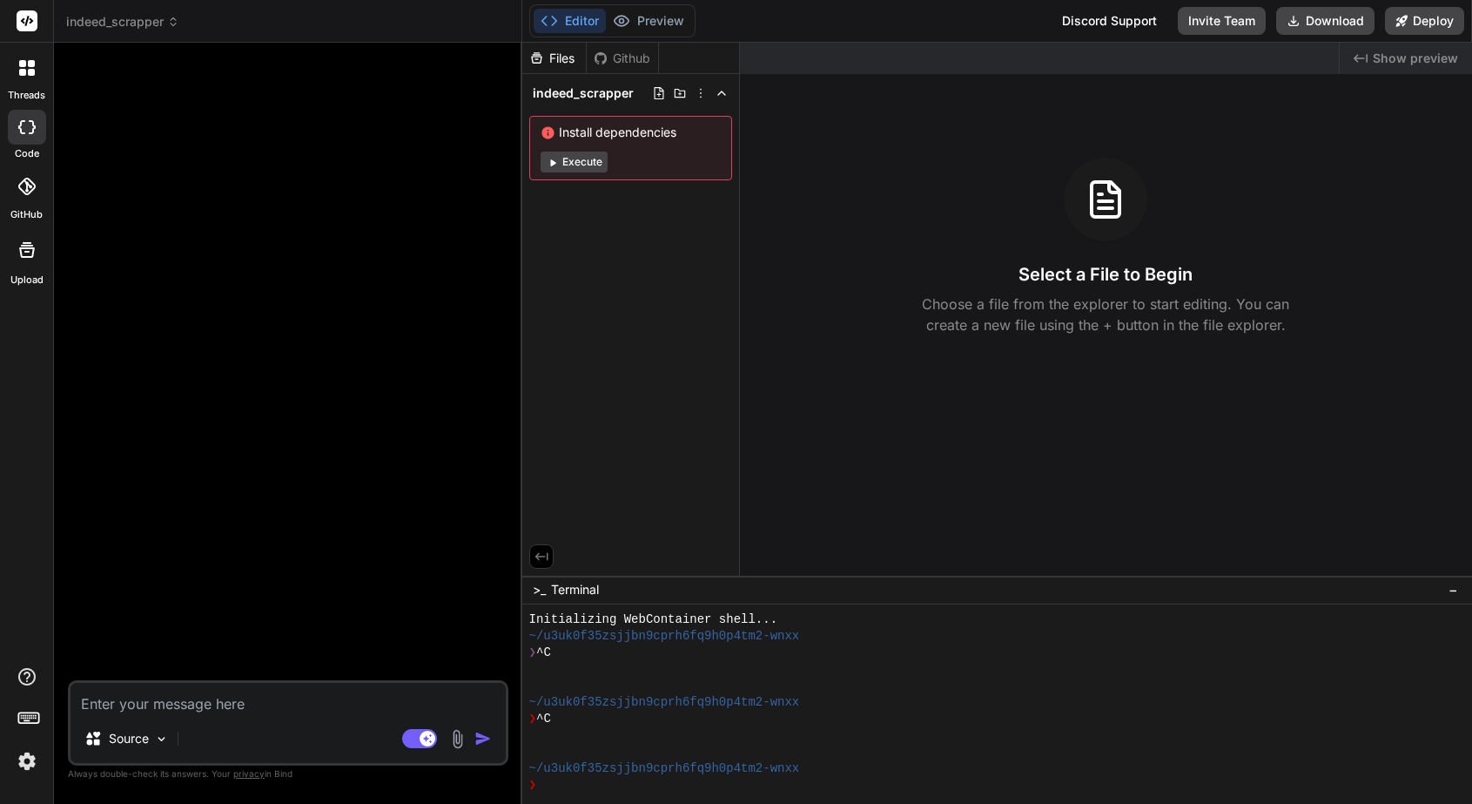
type textarea "x"
